Goal: Task Accomplishment & Management: Complete application form

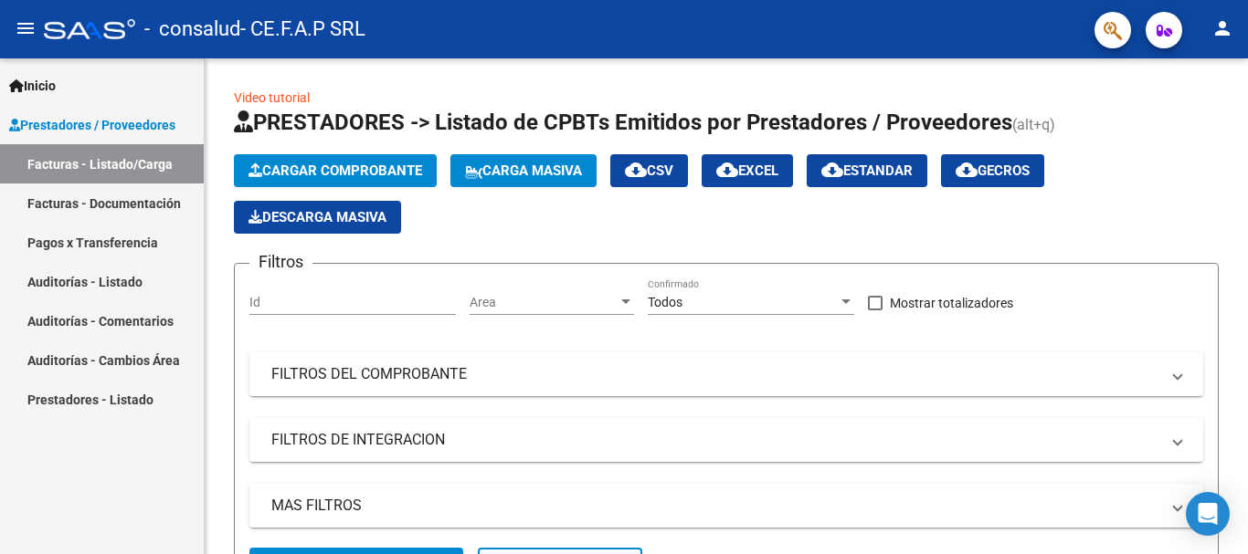
click at [141, 164] on link "Facturas - Listado/Carga" at bounding box center [102, 163] width 204 height 39
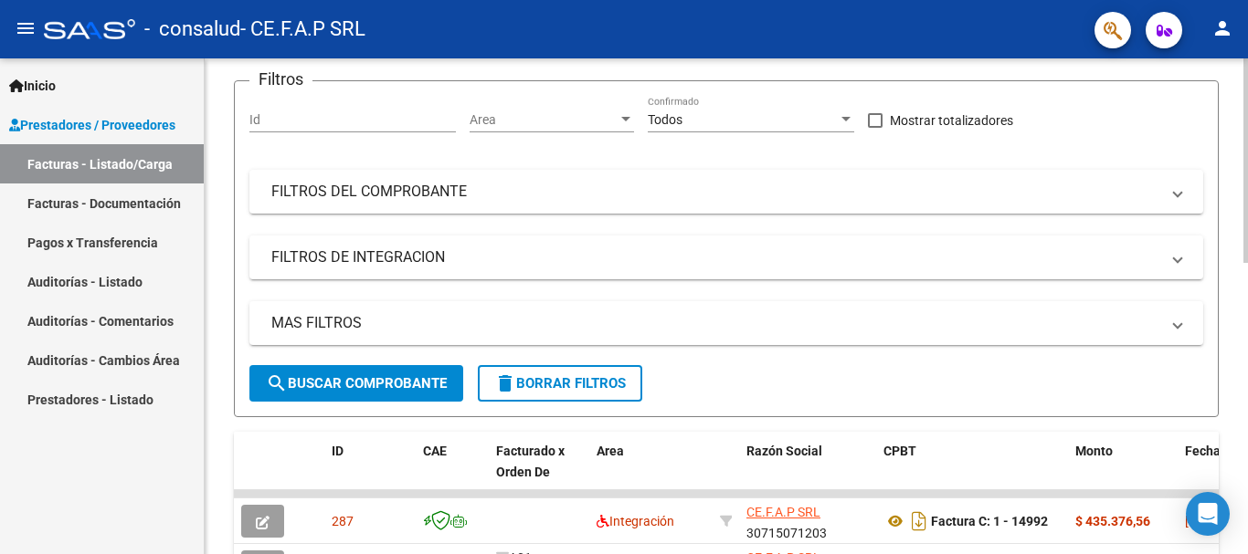
scroll to position [91, 0]
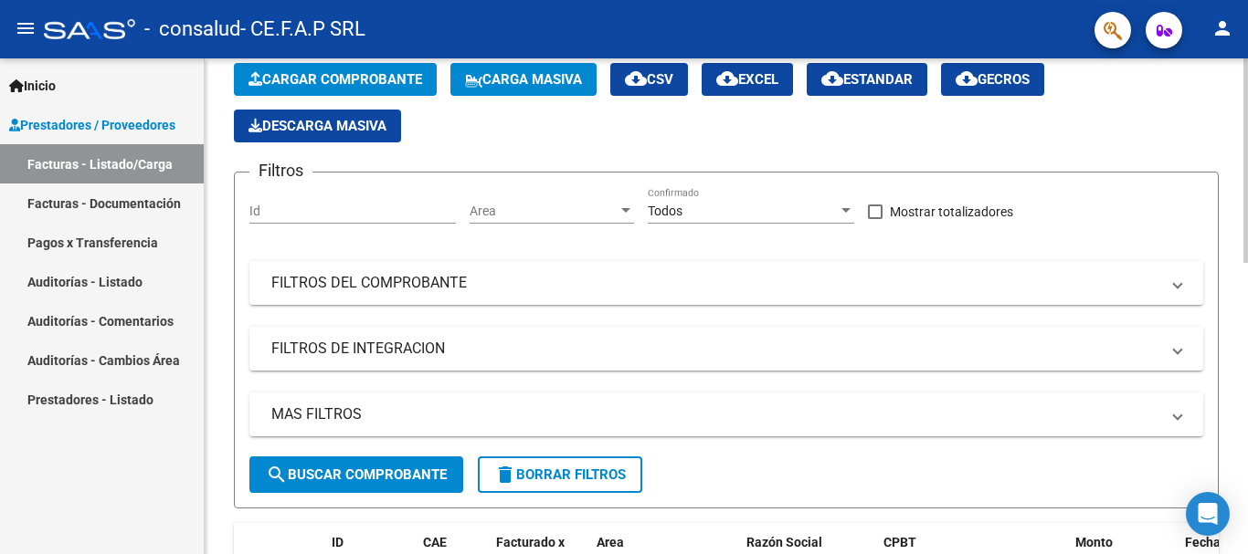
click at [339, 220] on div "Id" at bounding box center [352, 205] width 206 height 37
click at [550, 211] on span "Area" at bounding box center [543, 212] width 148 height 16
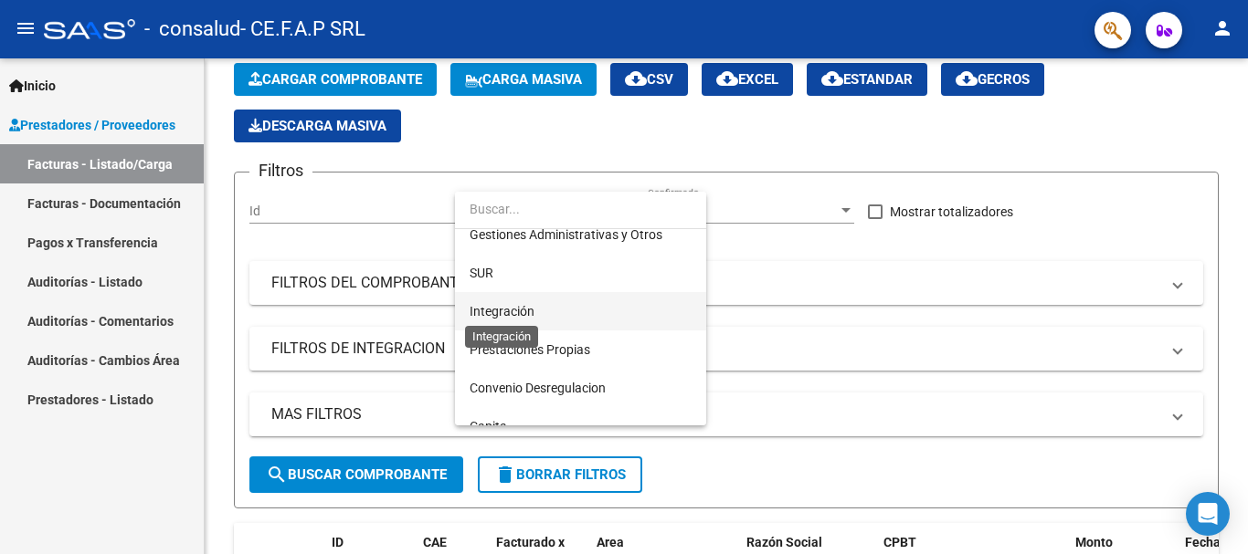
click at [515, 318] on span "Integración" at bounding box center [501, 311] width 65 height 15
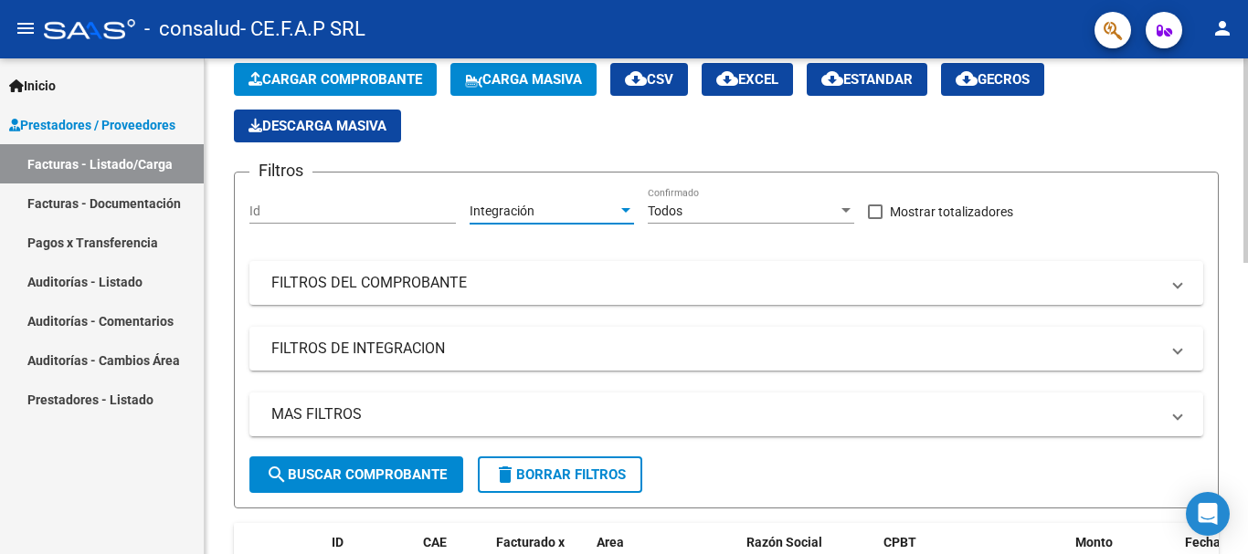
click at [746, 204] on div "Todos" at bounding box center [743, 212] width 190 height 16
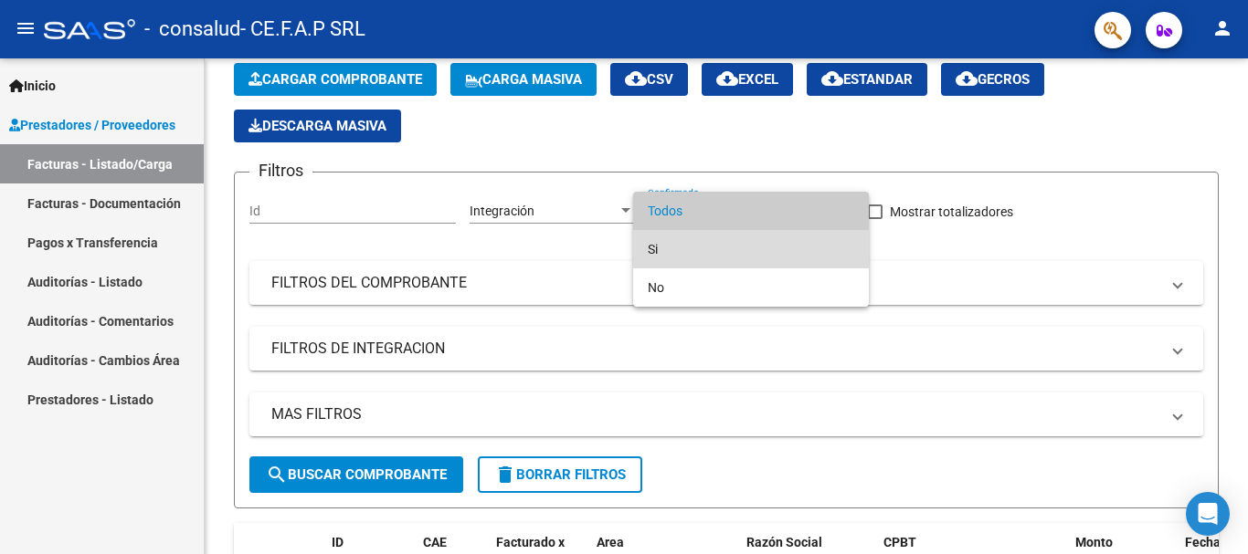
click at [663, 255] on span "Si" at bounding box center [751, 249] width 206 height 38
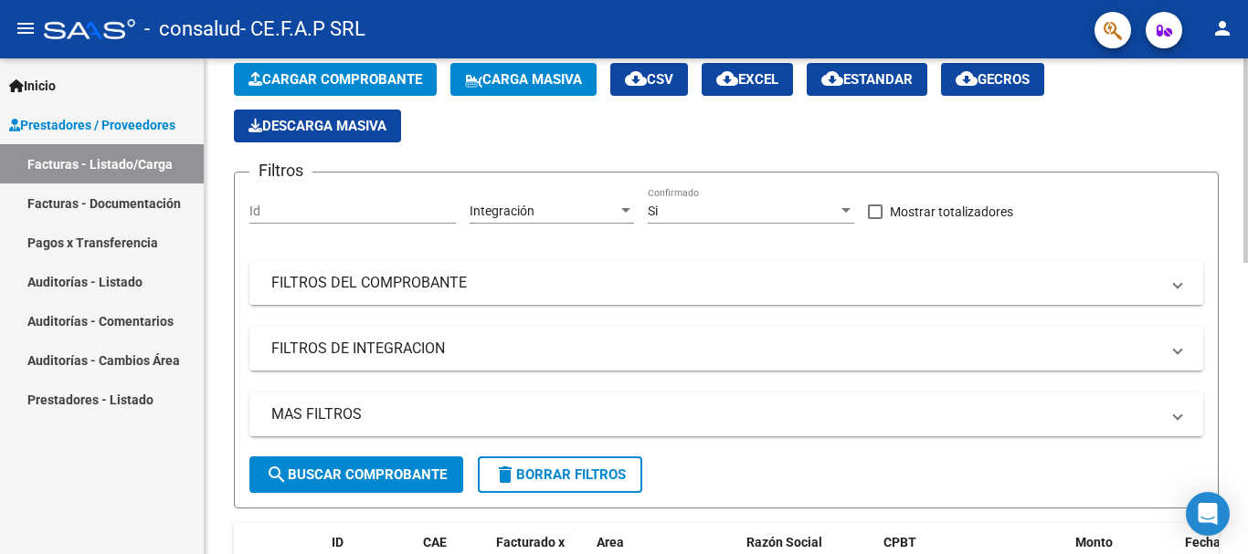
click at [318, 290] on mat-panel-title "FILTROS DEL COMPROBANTE" at bounding box center [715, 283] width 888 height 20
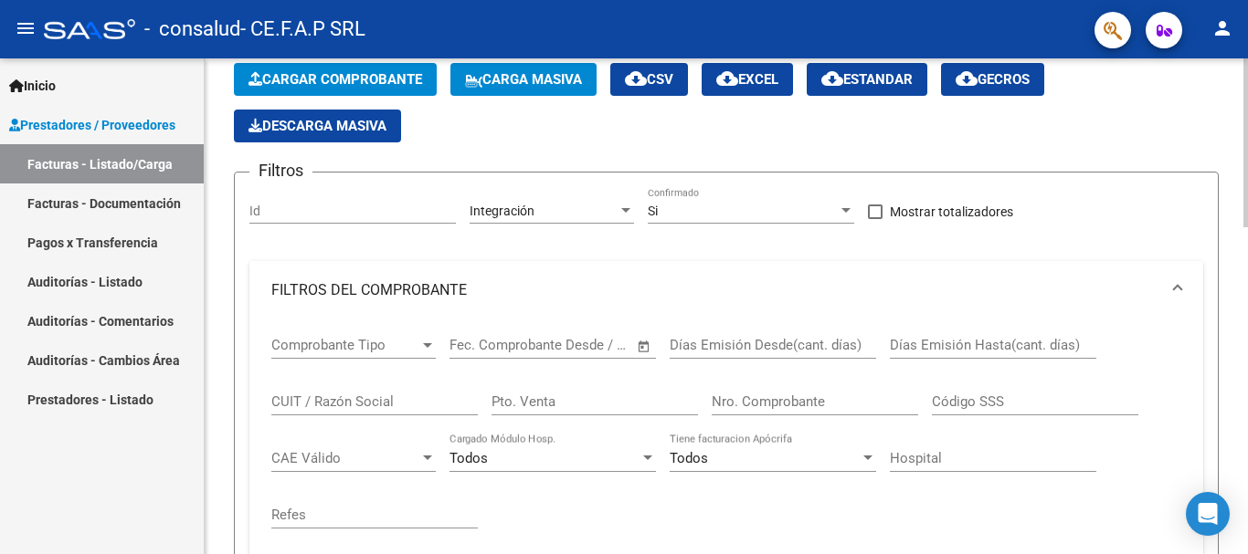
click at [355, 281] on mat-panel-title "FILTROS DEL COMPROBANTE" at bounding box center [715, 290] width 888 height 20
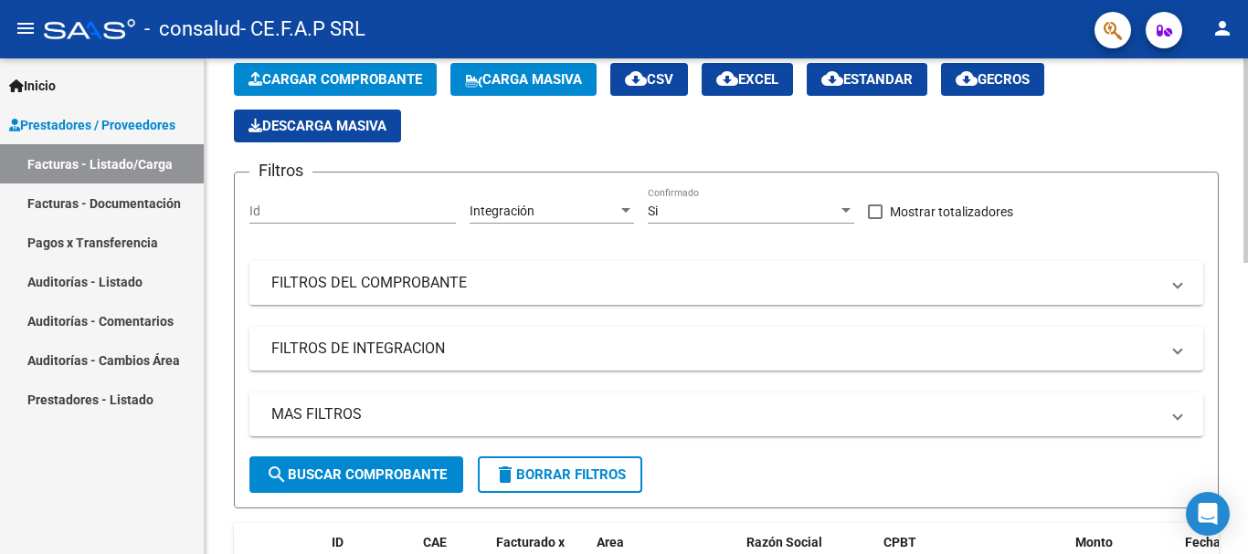
click at [356, 476] on span "search Buscar Comprobante" at bounding box center [356, 475] width 181 height 16
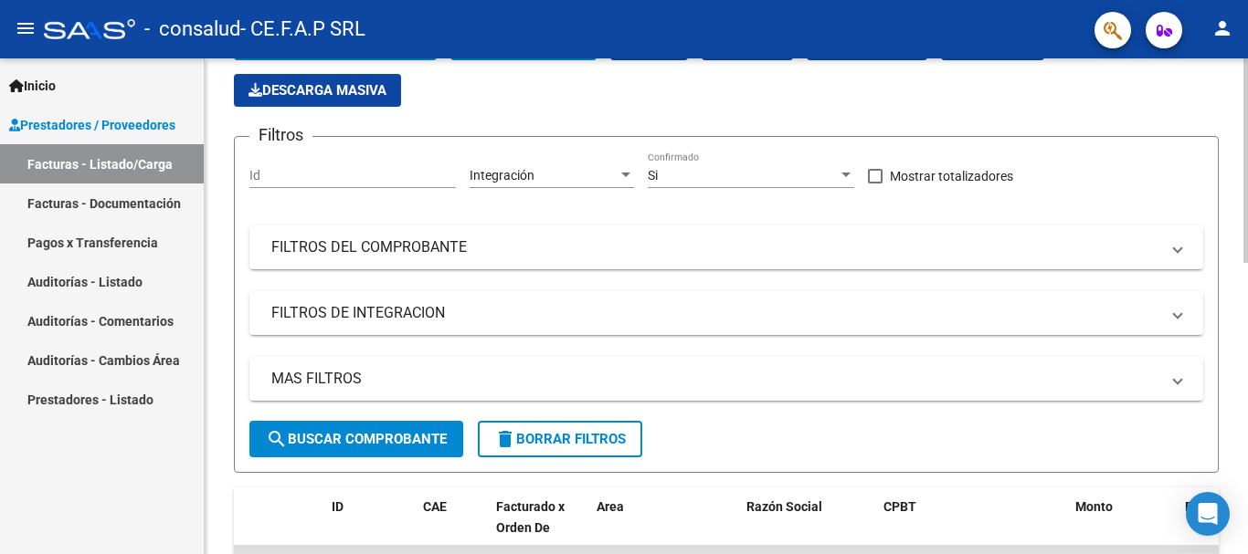
scroll to position [69, 0]
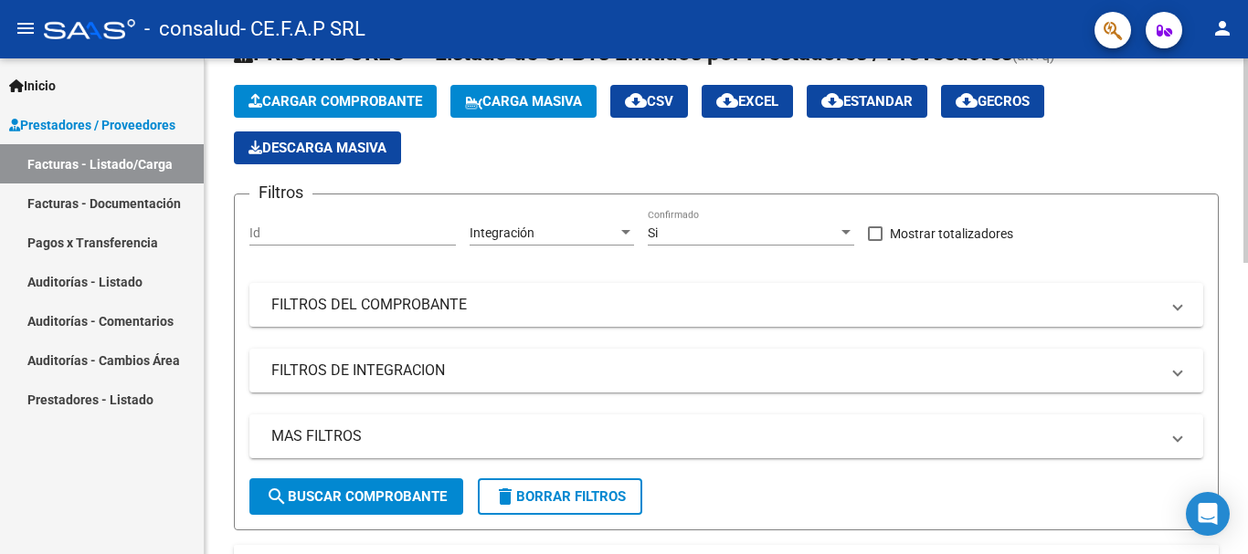
click at [717, 241] on div "Si Confirmado" at bounding box center [751, 227] width 206 height 37
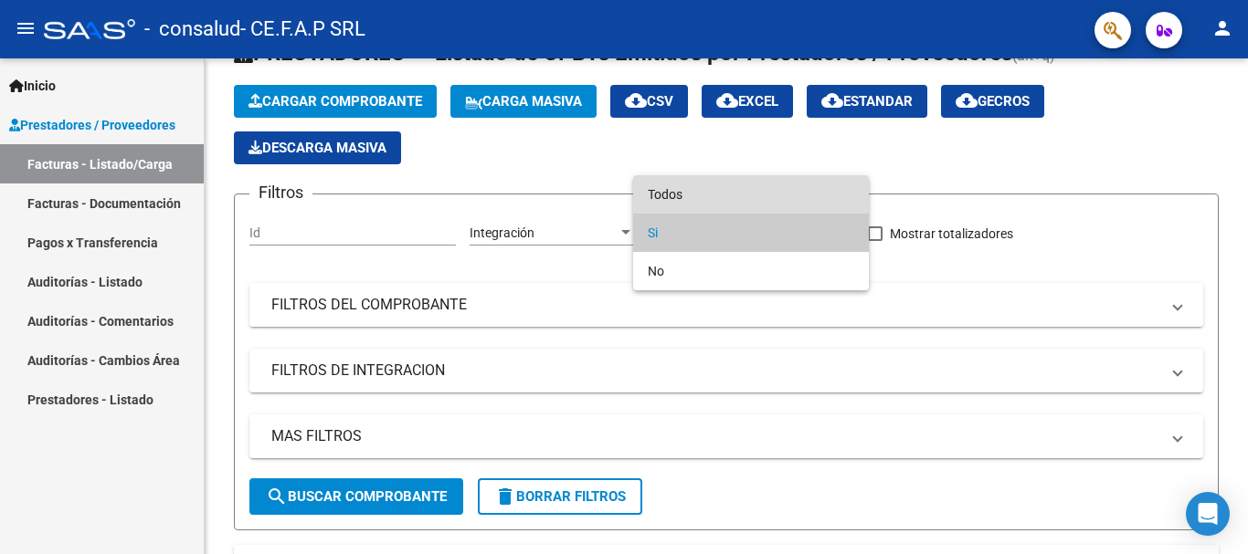
click at [687, 199] on span "Todos" at bounding box center [751, 194] width 206 height 38
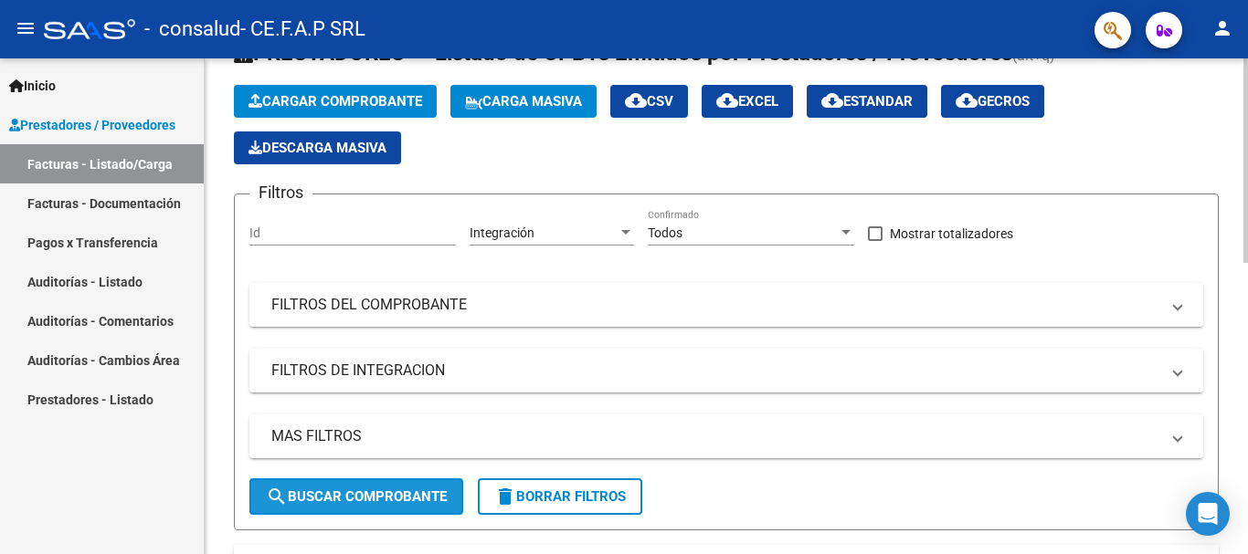
click at [349, 503] on span "search Buscar Comprobante" at bounding box center [356, 497] width 181 height 16
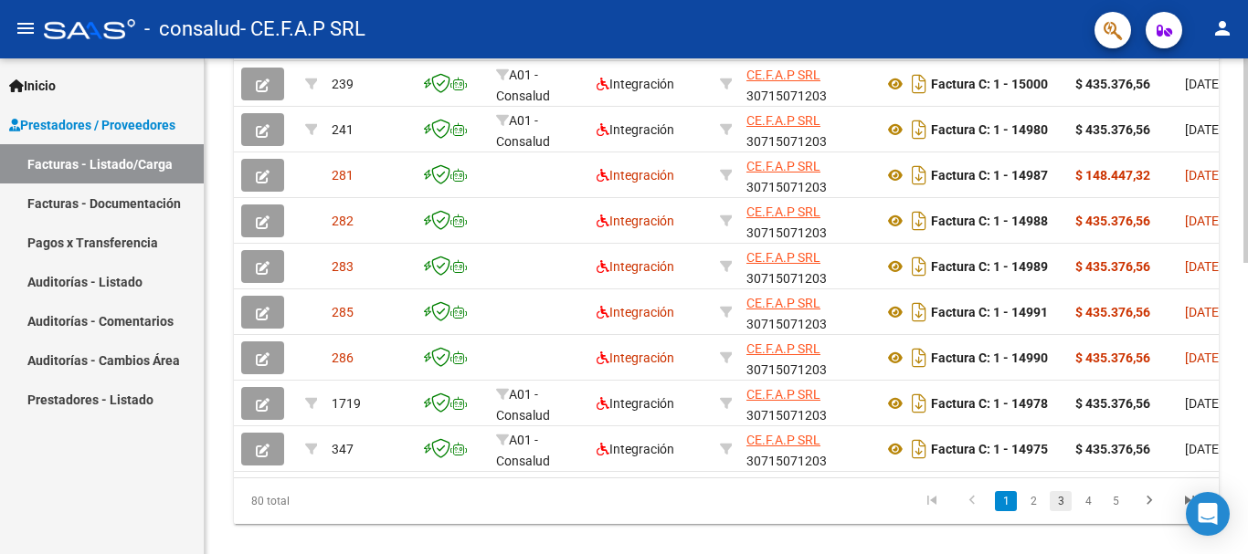
scroll to position [709, 0]
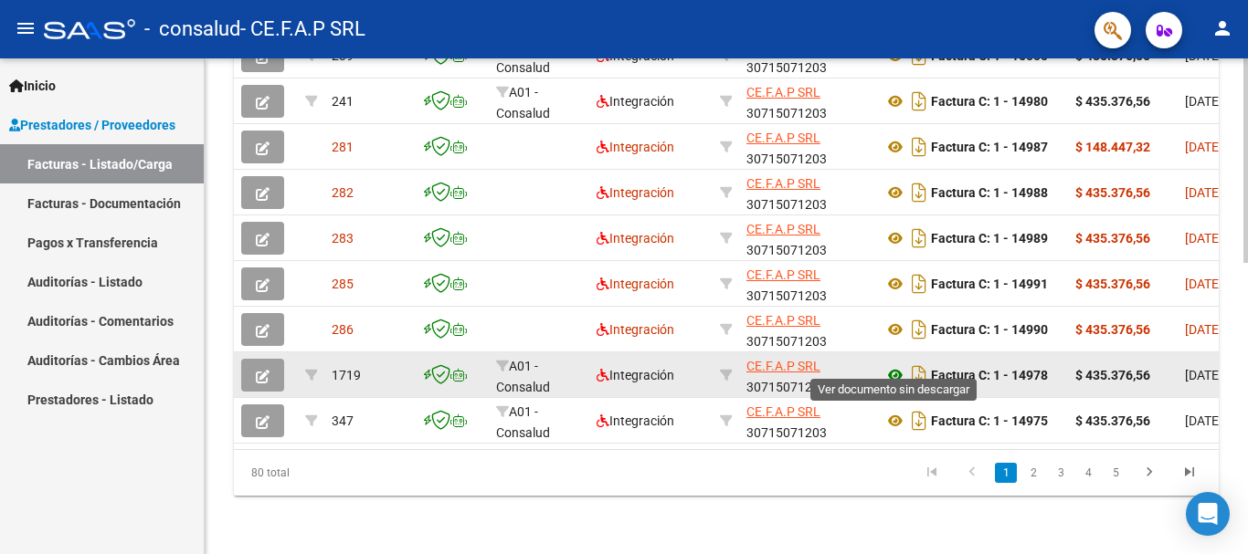
click at [894, 364] on icon at bounding box center [895, 375] width 24 height 22
click at [258, 370] on icon "button" at bounding box center [263, 377] width 14 height 14
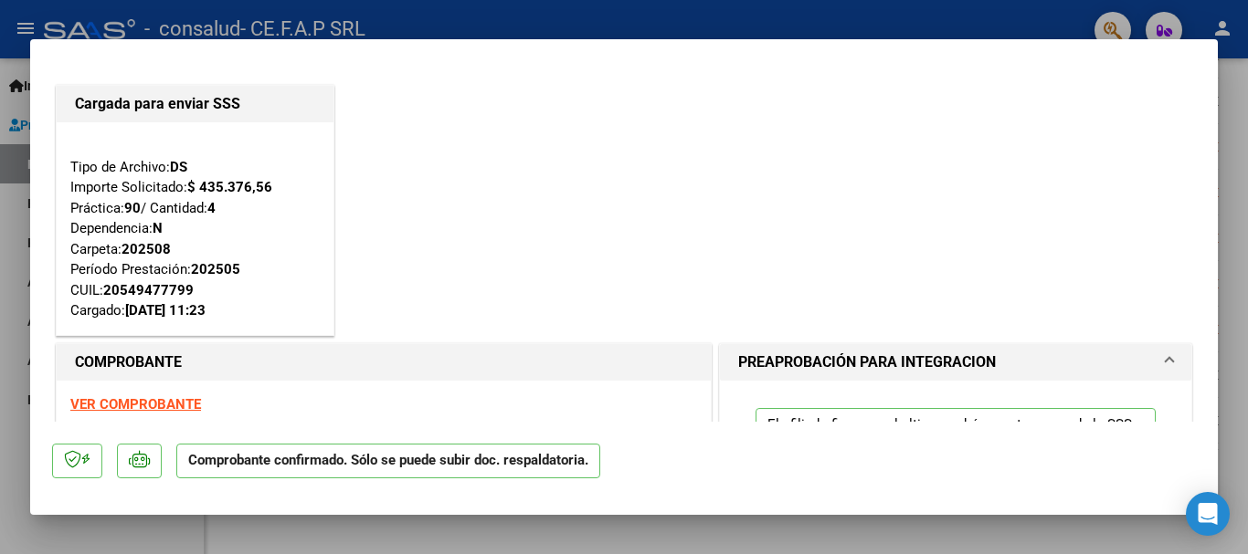
click at [1226, 188] on div at bounding box center [624, 277] width 1248 height 554
type input "$ 0,00"
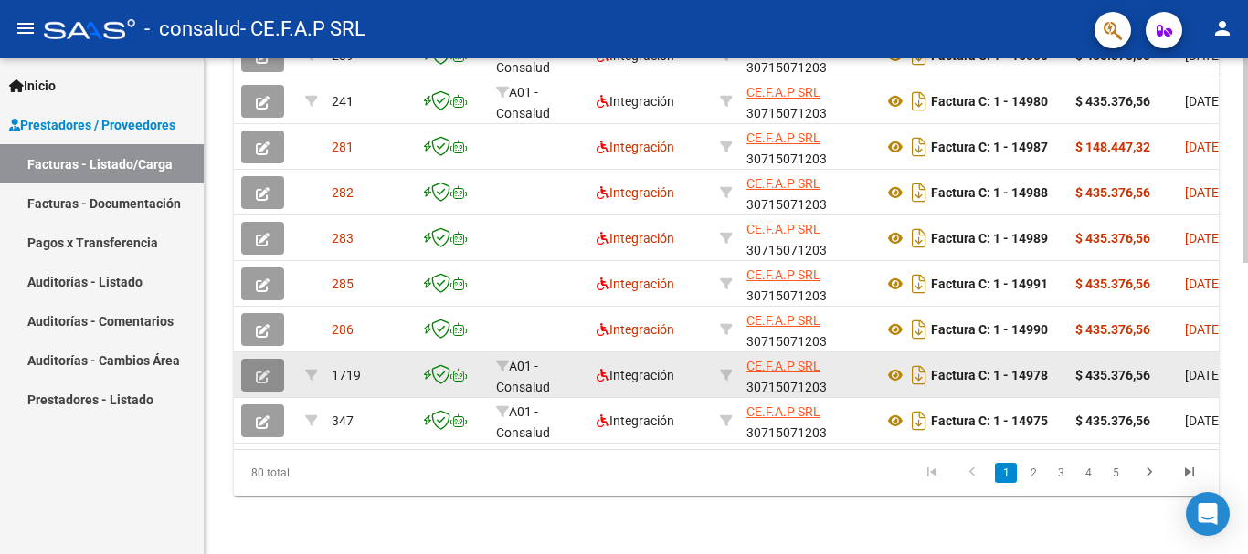
click at [271, 363] on button "button" at bounding box center [262, 375] width 43 height 33
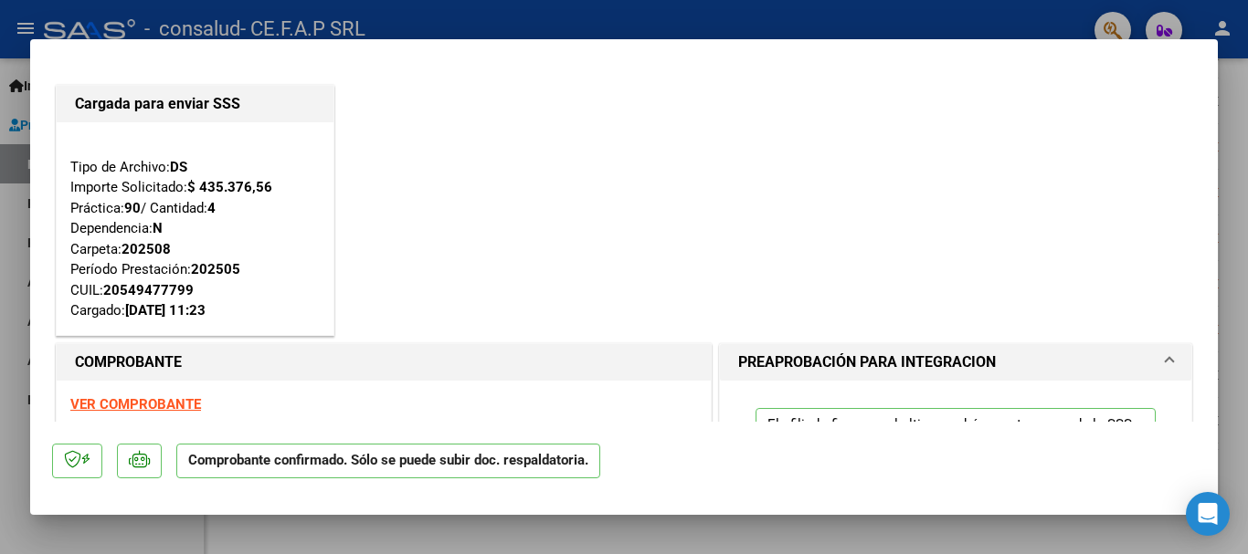
click at [400, 270] on div "Cargada para enviar SSS Tipo de Archivo: DS Importe Solicitado: $ 435.376,56 Pr…" at bounding box center [623, 210] width 1143 height 258
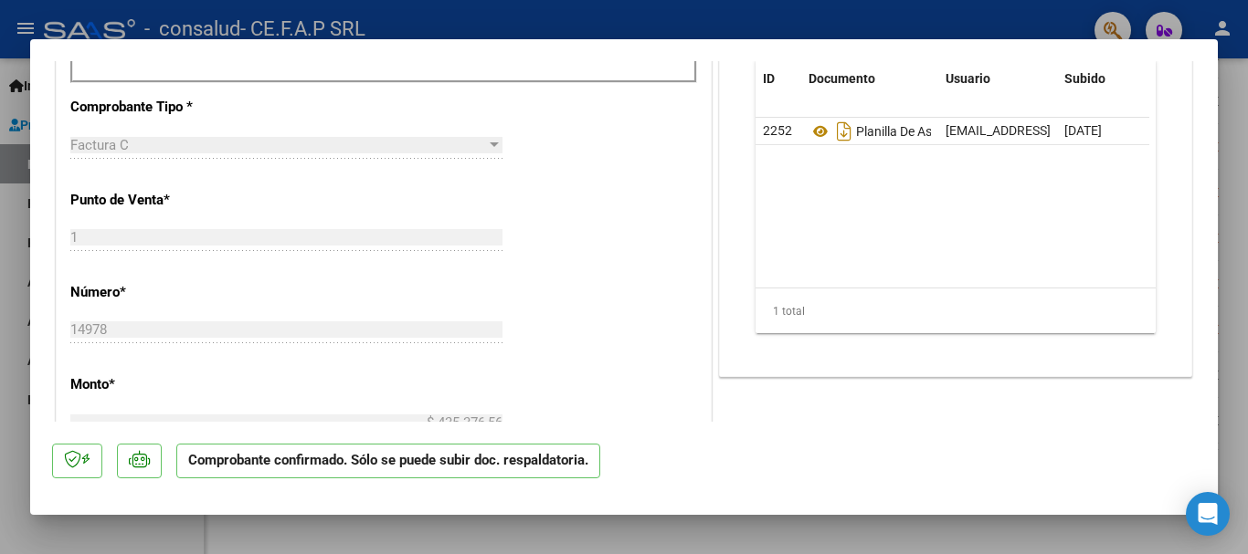
scroll to position [639, 0]
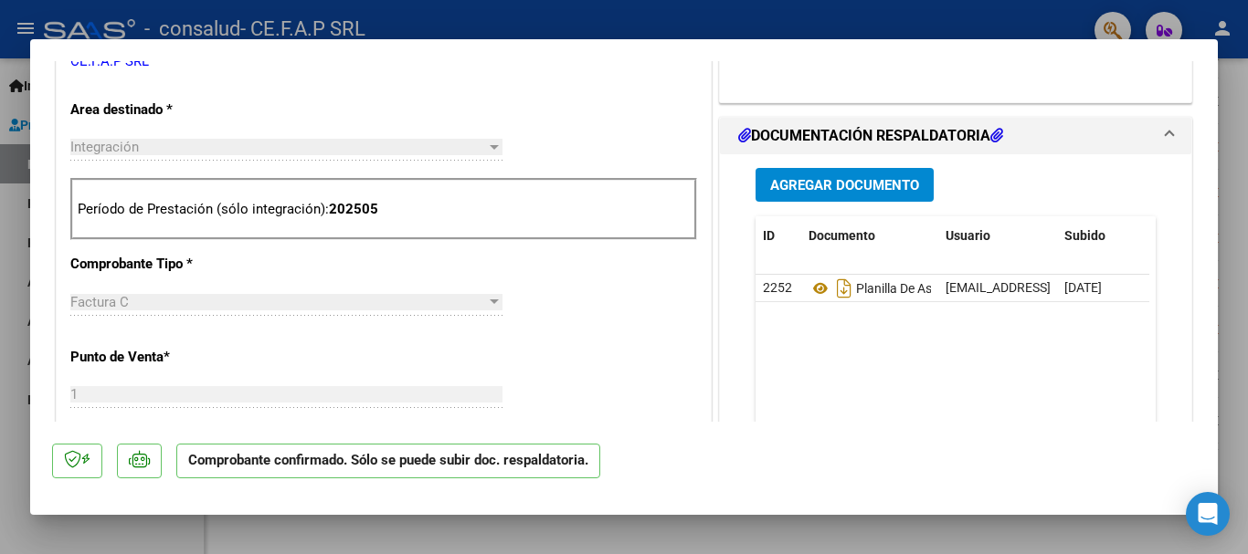
click at [1239, 101] on div at bounding box center [624, 277] width 1248 height 554
type input "$ 0,00"
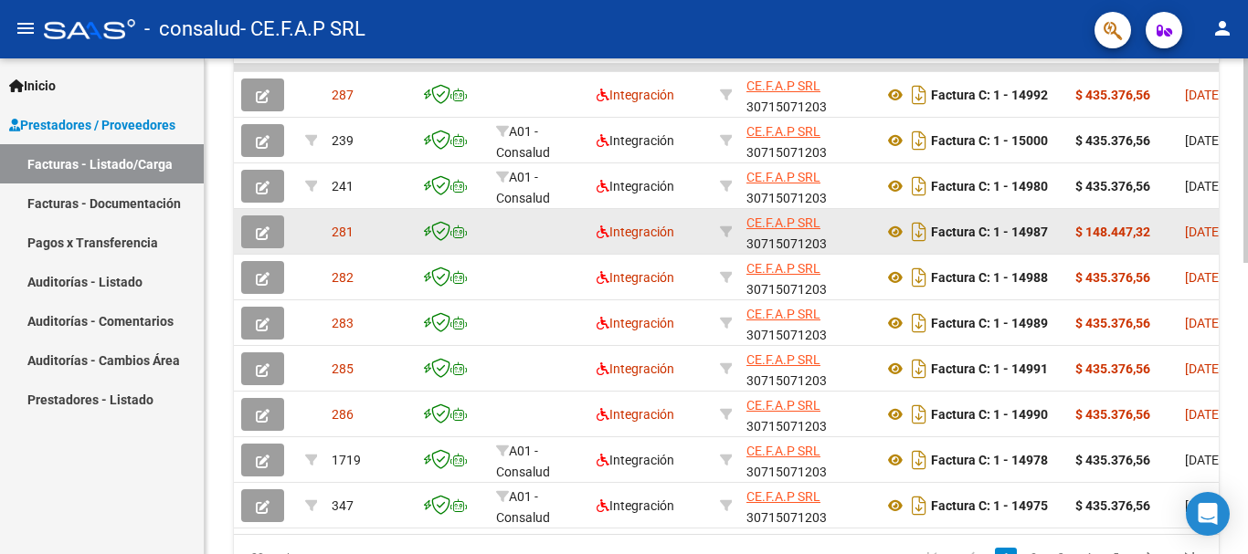
scroll to position [709, 0]
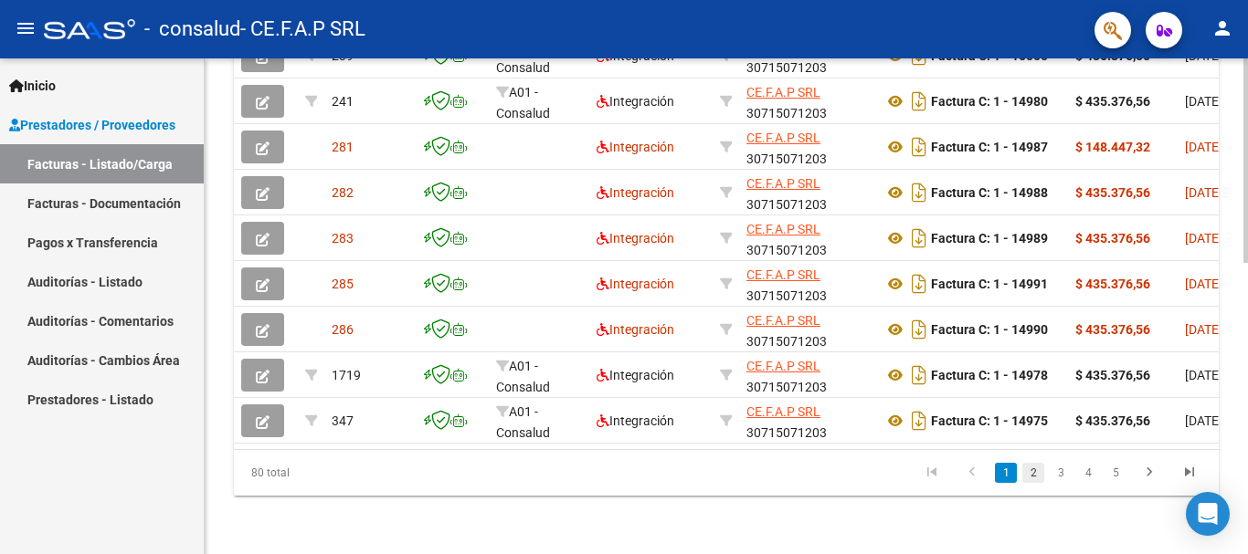
click at [1034, 468] on link "2" at bounding box center [1033, 473] width 22 height 20
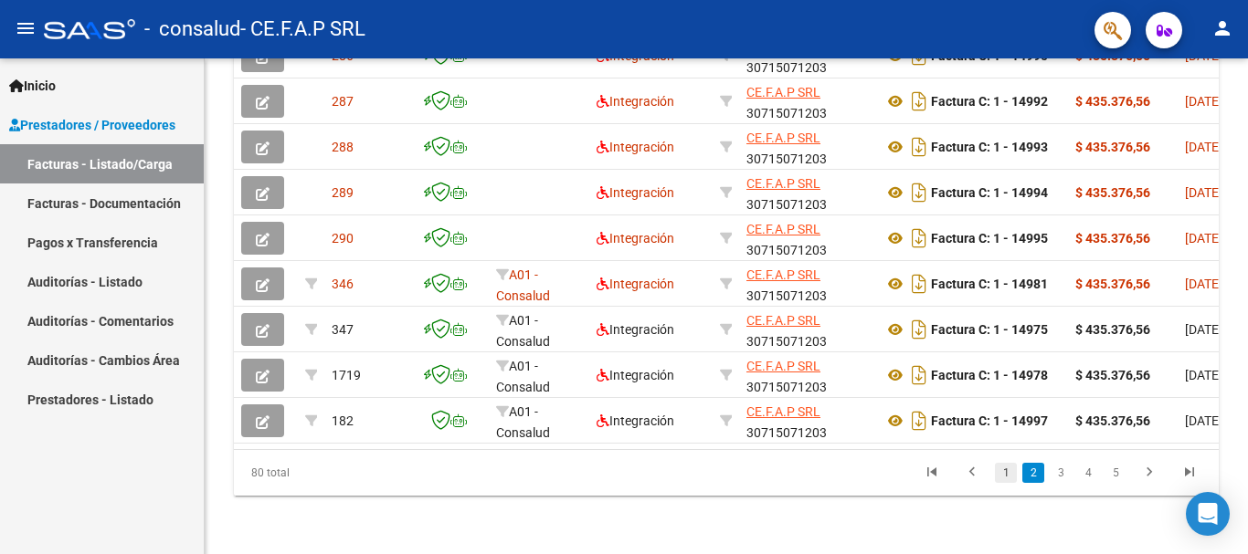
click at [1007, 474] on link "1" at bounding box center [1006, 473] width 22 height 20
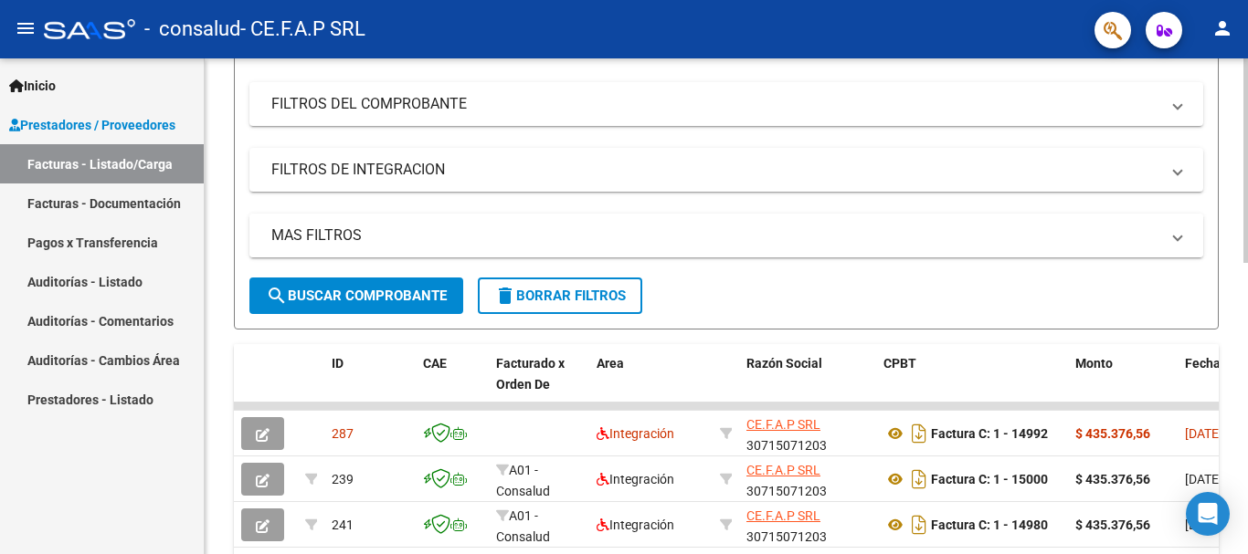
scroll to position [69, 0]
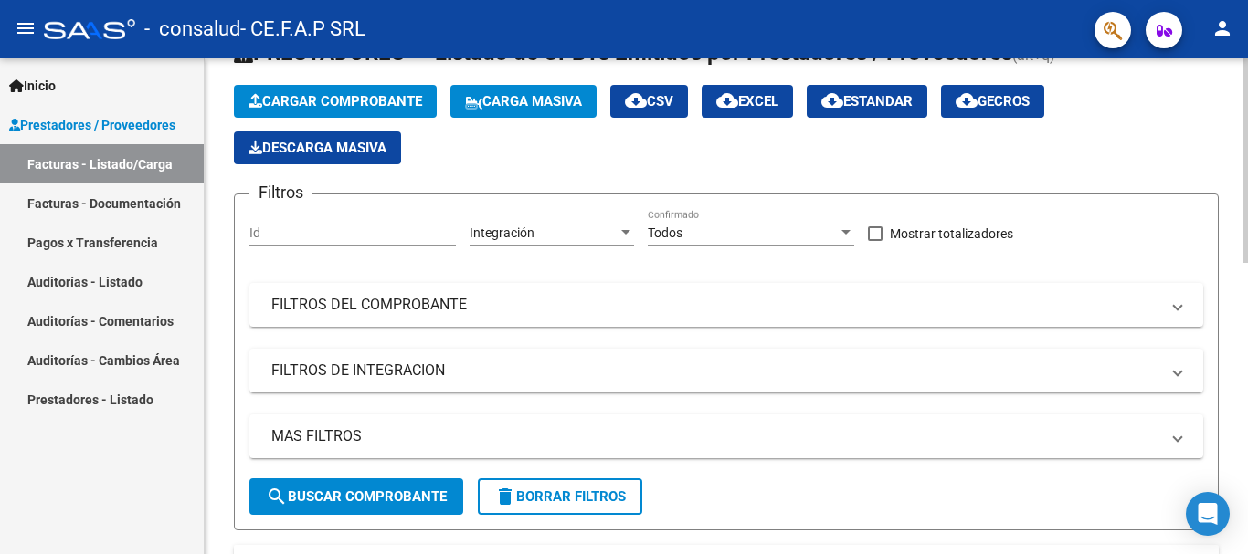
click at [549, 238] on div "Integración" at bounding box center [543, 234] width 148 height 16
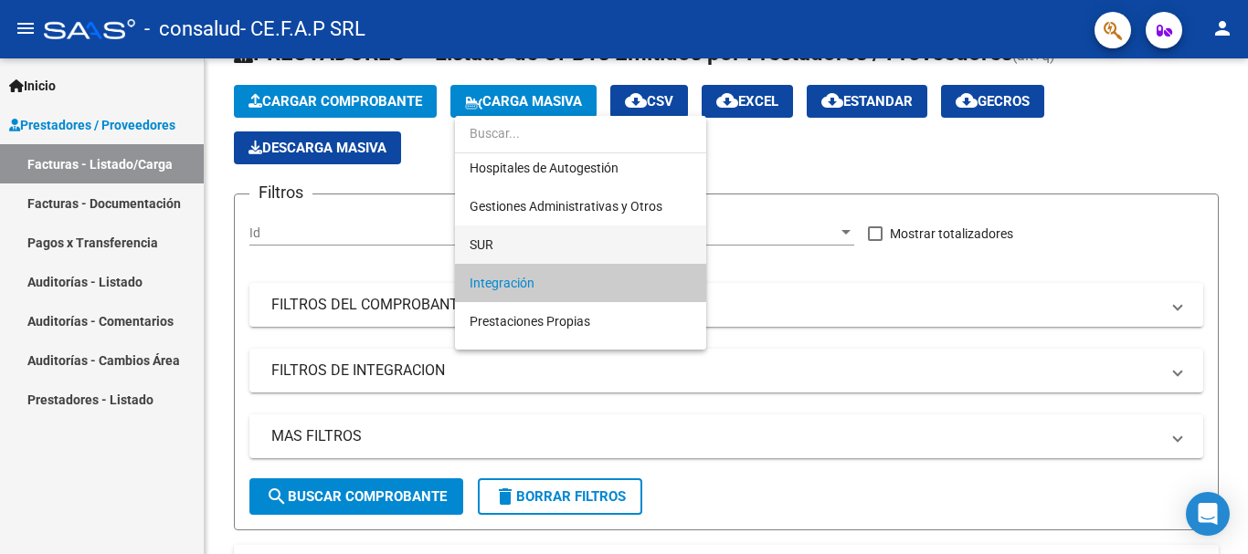
scroll to position [0, 0]
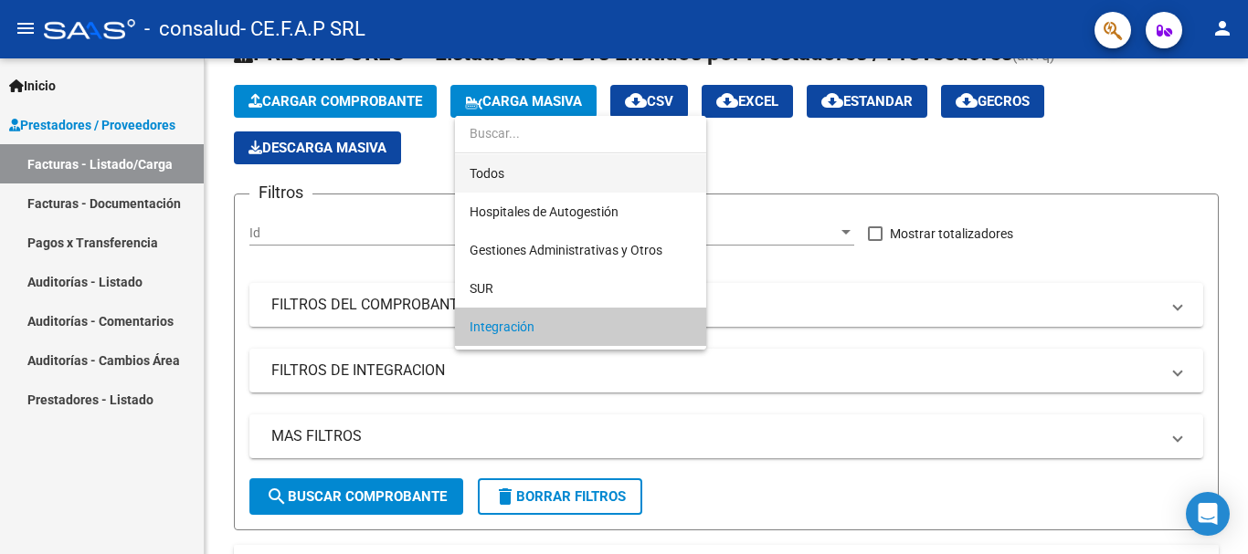
click at [530, 170] on span "Todos" at bounding box center [580, 173] width 222 height 38
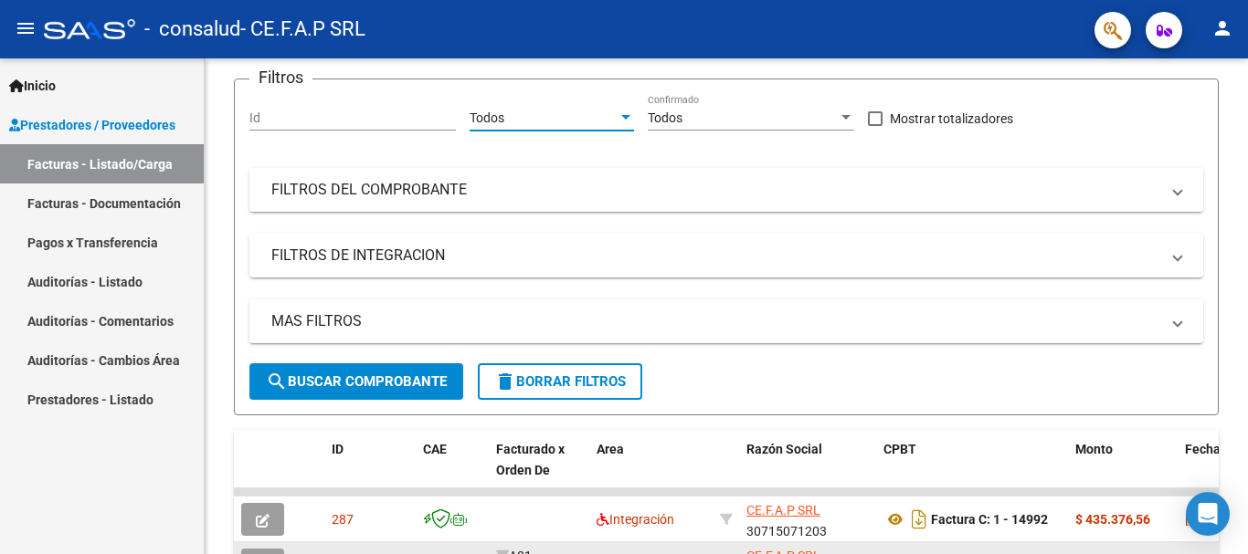
scroll to position [343, 0]
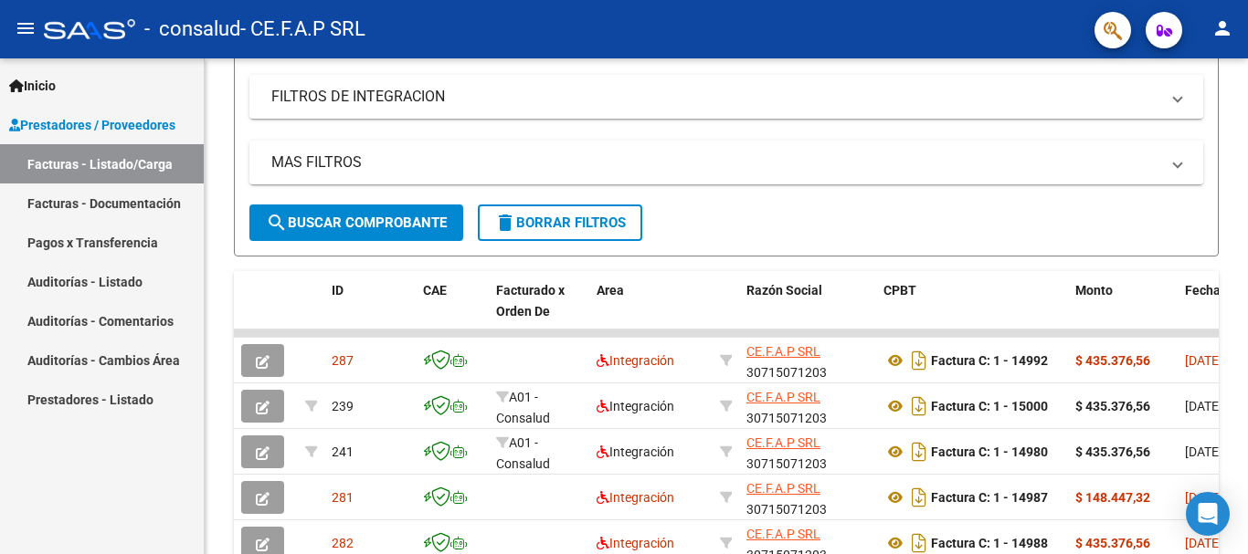
click at [396, 219] on span "search Buscar Comprobante" at bounding box center [356, 223] width 181 height 16
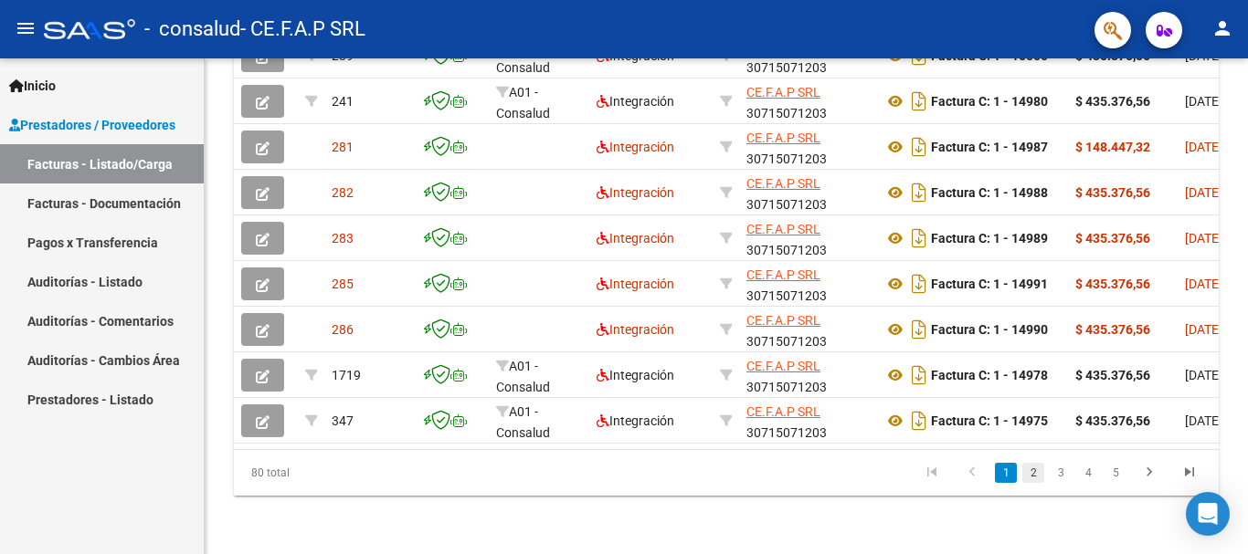
click at [1037, 469] on link "2" at bounding box center [1033, 473] width 22 height 20
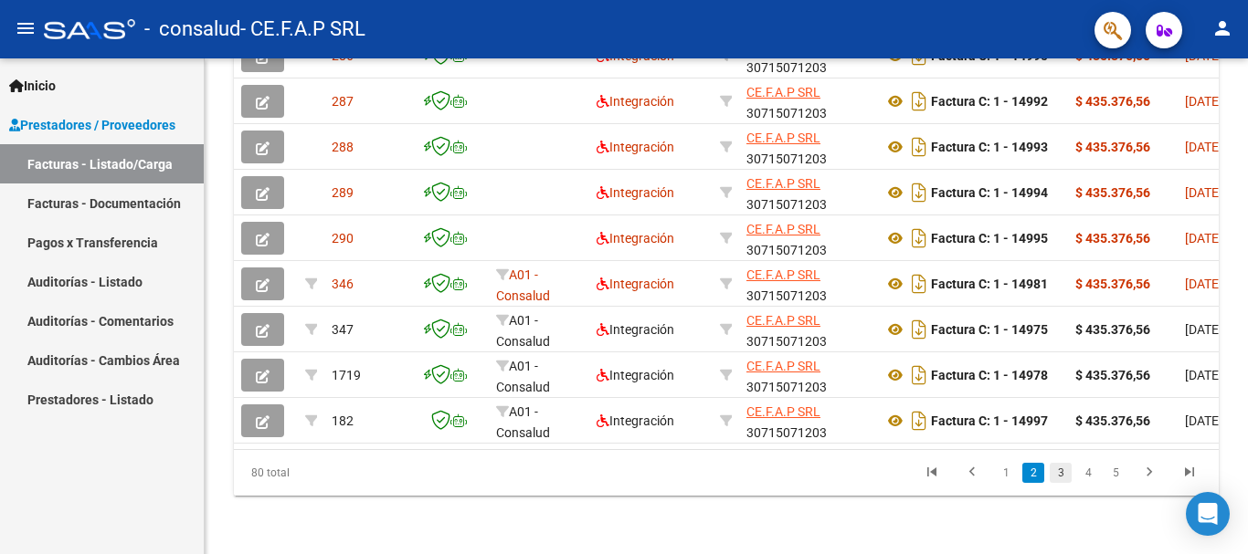
click at [1058, 471] on link "3" at bounding box center [1060, 473] width 22 height 20
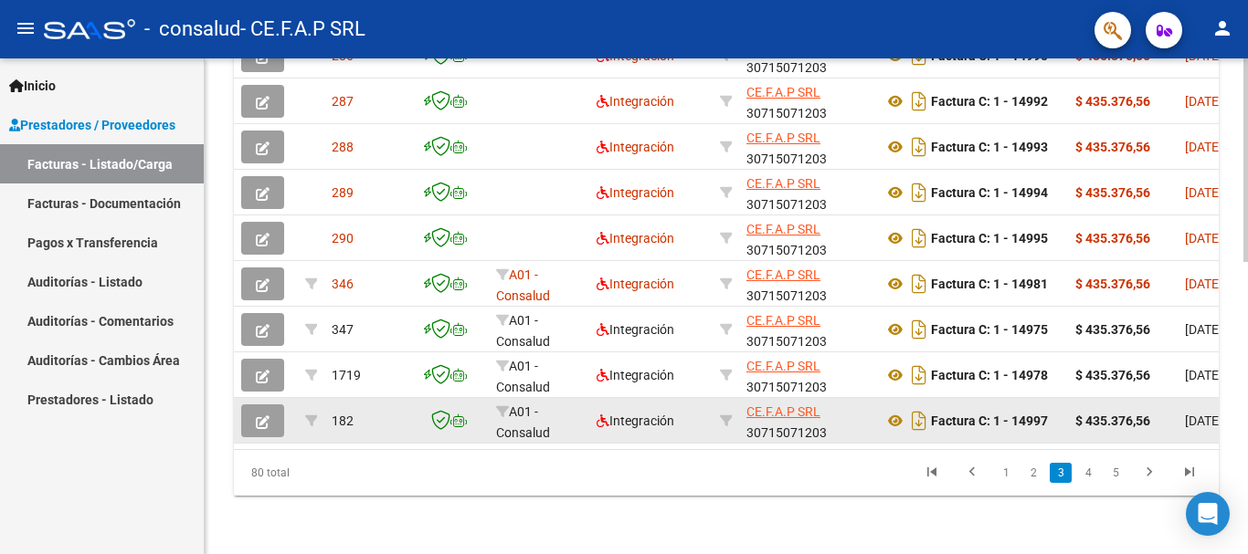
scroll to position [709, 0]
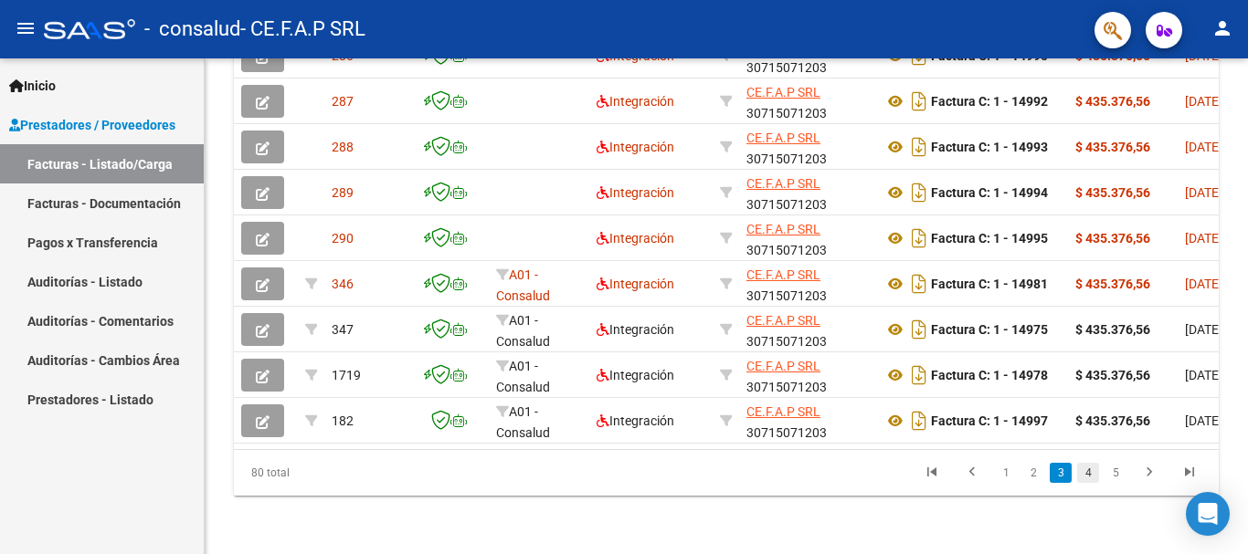
click at [1087, 465] on link "4" at bounding box center [1088, 473] width 22 height 20
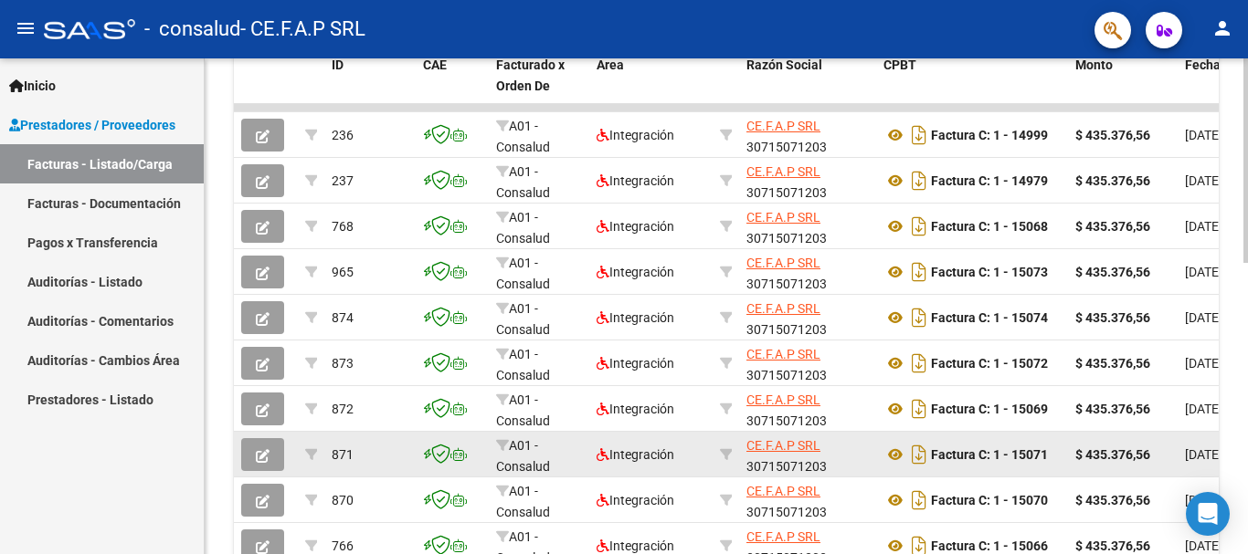
scroll to position [526, 0]
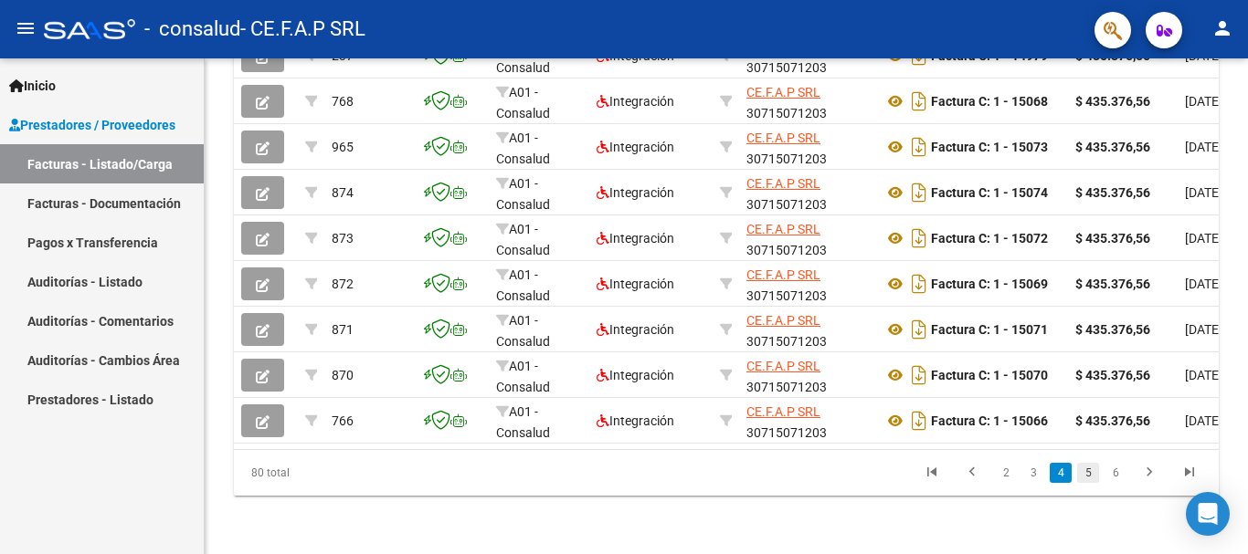
click at [1095, 466] on link "5" at bounding box center [1088, 473] width 22 height 20
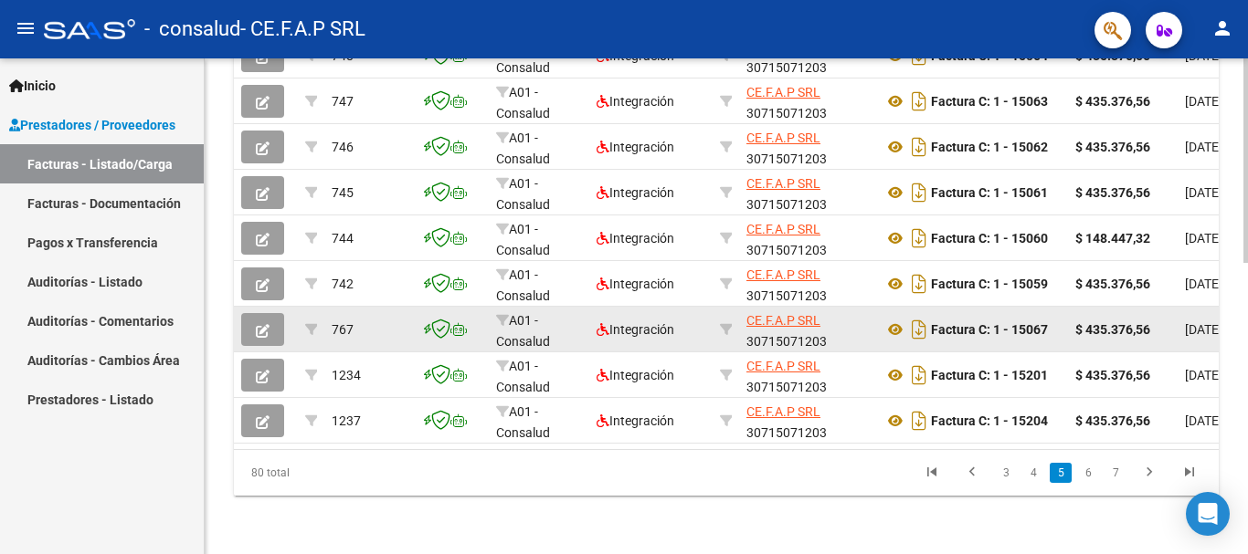
scroll to position [617, 0]
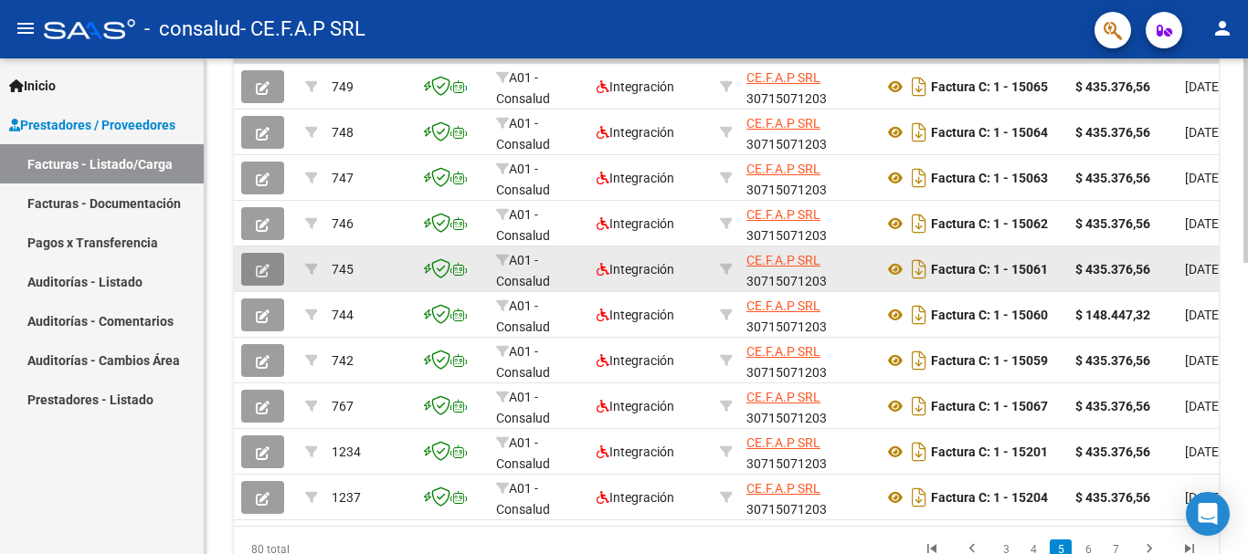
click at [275, 265] on button "button" at bounding box center [262, 269] width 43 height 33
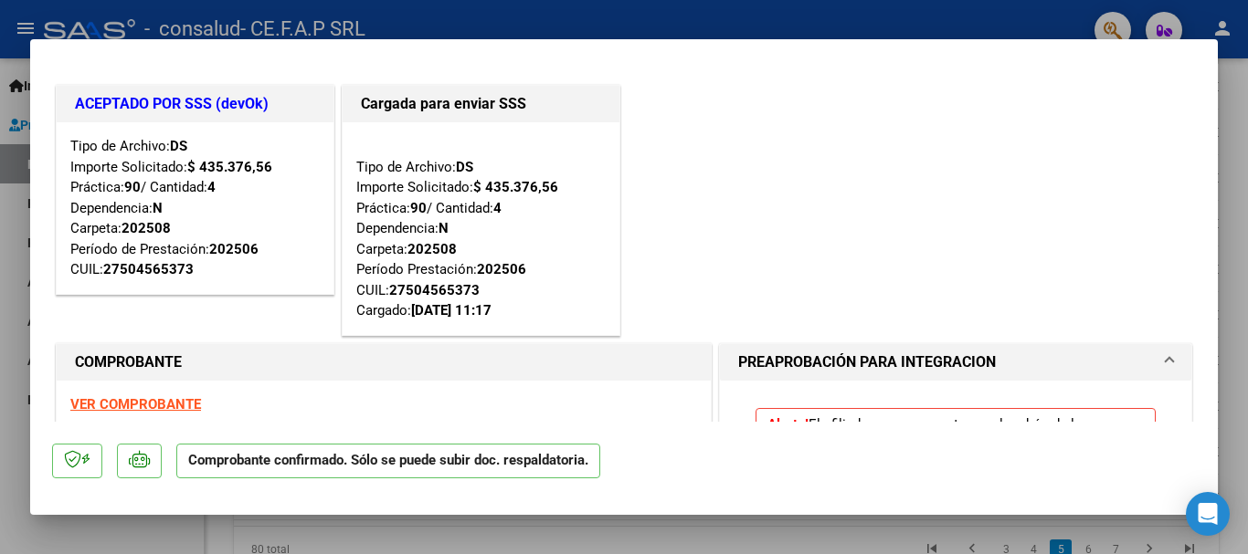
click at [1217, 152] on div at bounding box center [624, 277] width 1248 height 554
type input "$ 0,00"
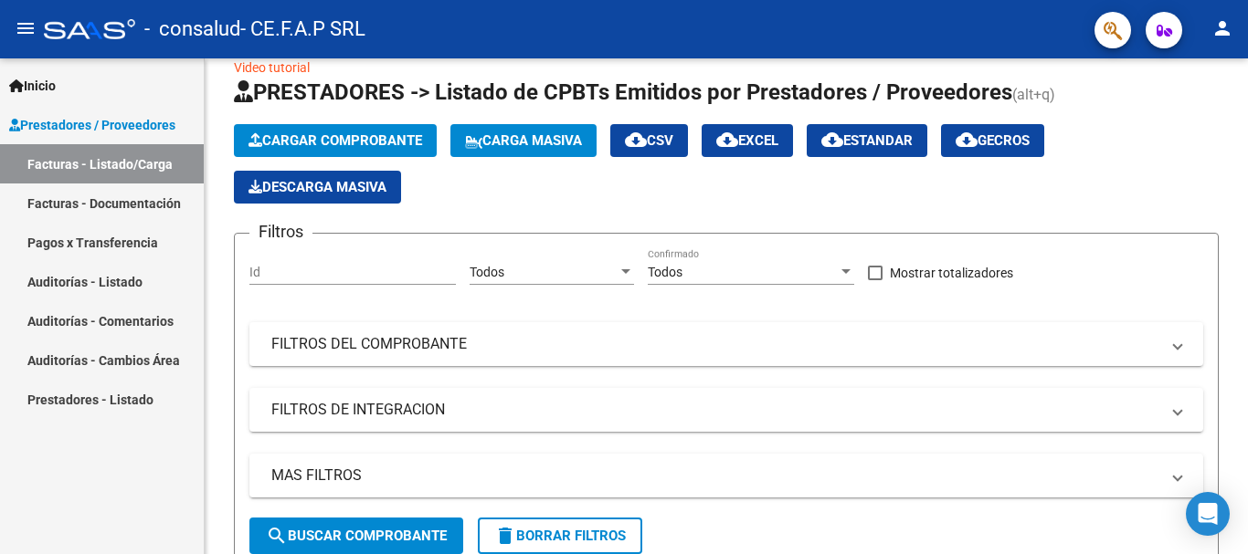
scroll to position [0, 0]
